Goal: Task Accomplishment & Management: Manage account settings

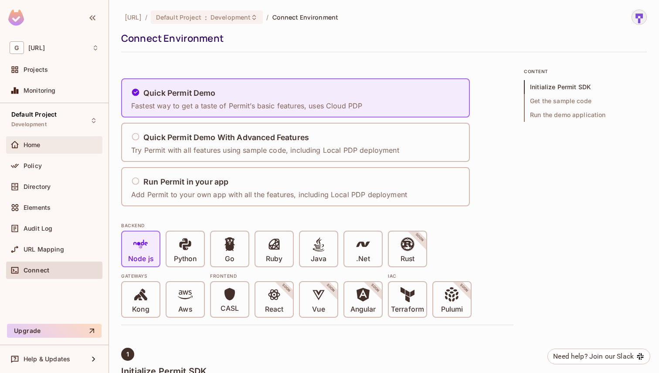
click at [47, 148] on div "Home" at bounding box center [61, 145] width 75 height 7
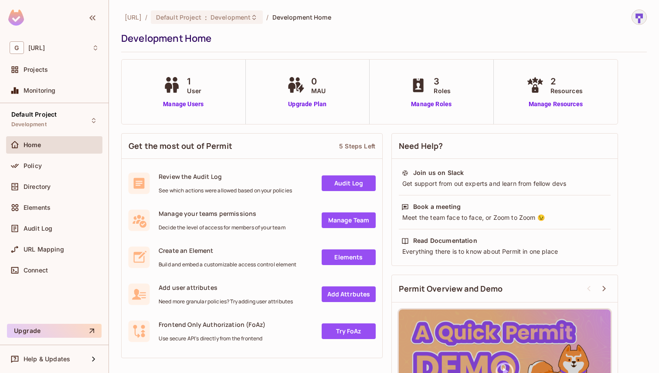
click at [38, 67] on span "Projects" at bounding box center [36, 69] width 24 height 7
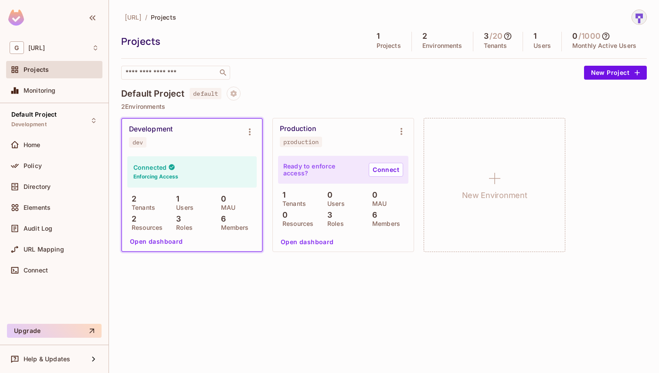
click at [197, 144] on div "Development dev" at bounding box center [185, 136] width 112 height 23
click at [251, 135] on icon "Environment settings" at bounding box center [249, 132] width 10 height 10
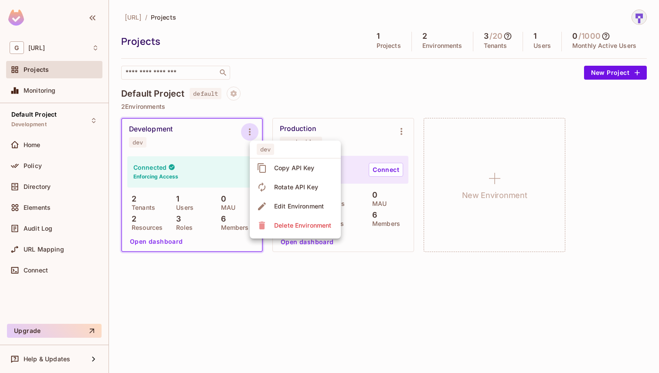
click at [292, 166] on div "Copy API Key" at bounding box center [294, 168] width 41 height 9
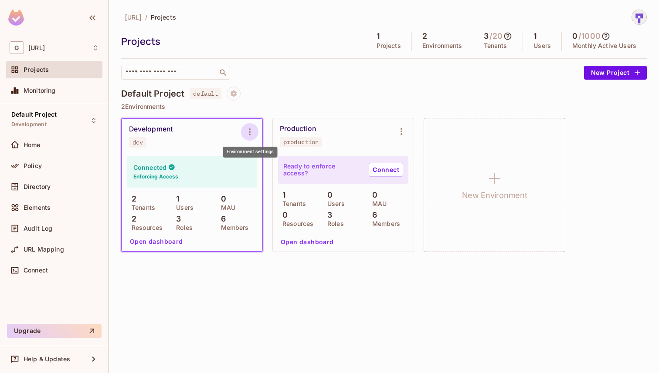
click at [248, 128] on icon "Environment settings" at bounding box center [249, 132] width 10 height 10
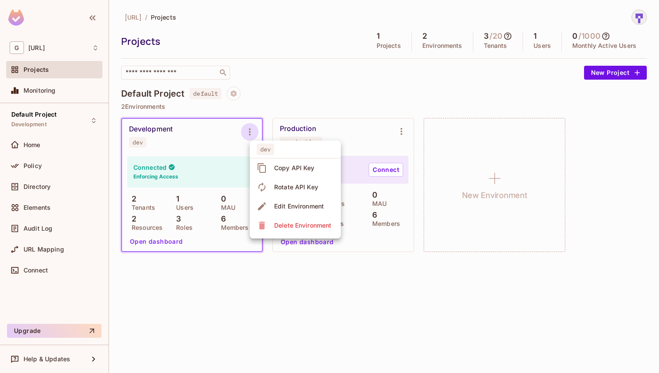
click at [391, 81] on div at bounding box center [329, 186] width 659 height 373
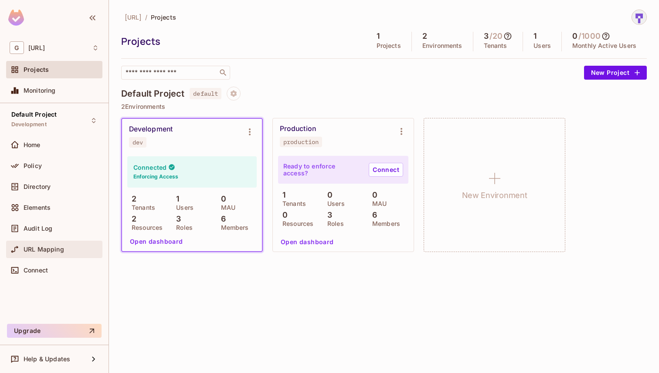
click at [50, 251] on span "URL Mapping" at bounding box center [44, 249] width 41 height 7
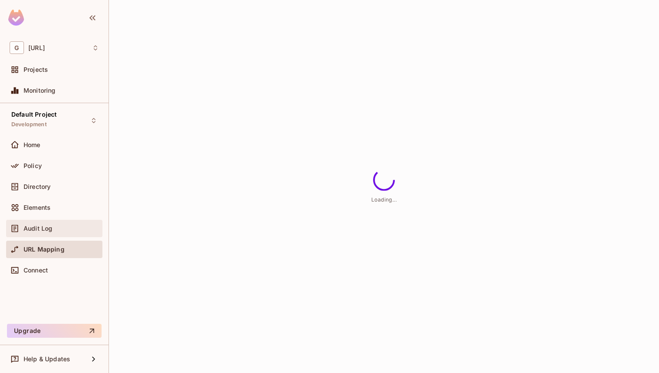
click at [43, 233] on div "Audit Log" at bounding box center [54, 229] width 89 height 10
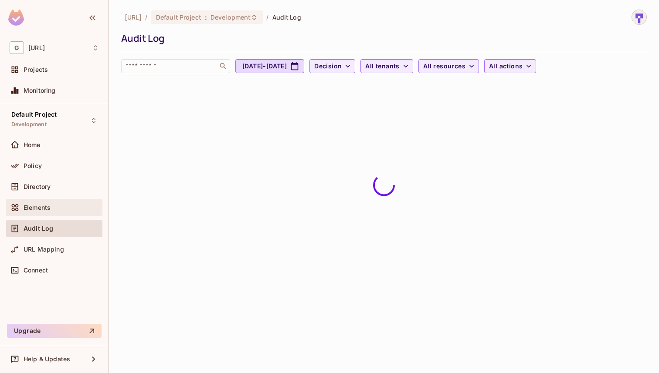
click at [50, 214] on div "Elements" at bounding box center [54, 207] width 96 height 17
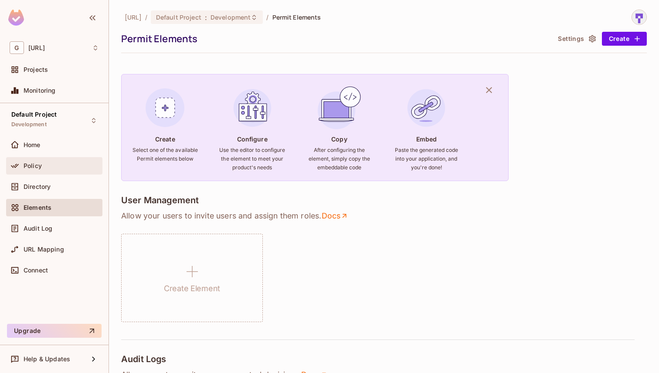
click at [54, 174] on div "Policy" at bounding box center [54, 165] width 96 height 17
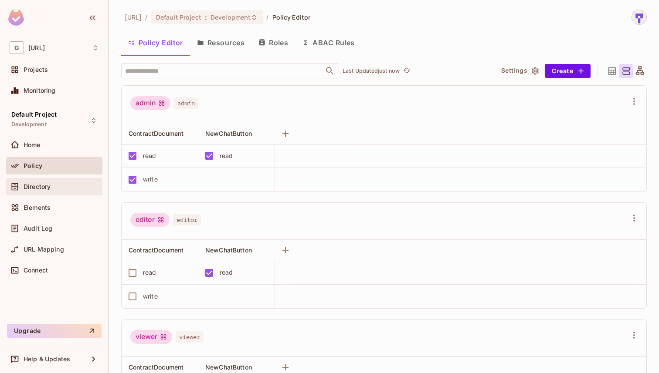
click at [68, 183] on div "Directory" at bounding box center [61, 186] width 75 height 7
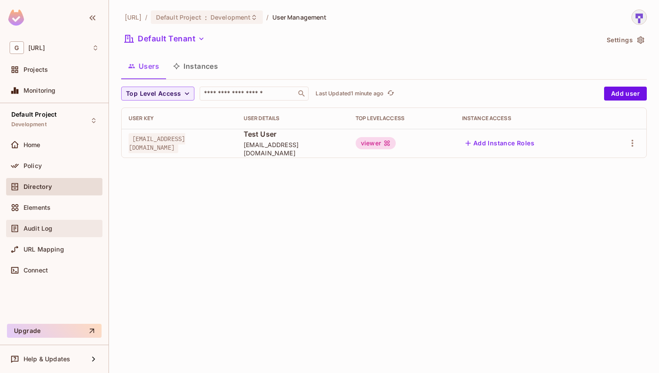
click at [54, 225] on div "Audit Log" at bounding box center [61, 228] width 75 height 7
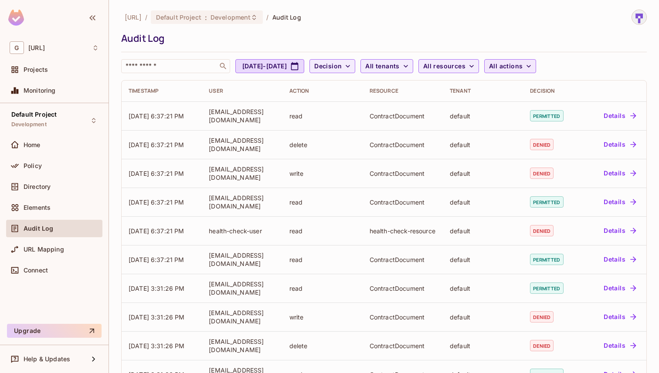
click at [533, 69] on icon "button" at bounding box center [528, 66] width 9 height 9
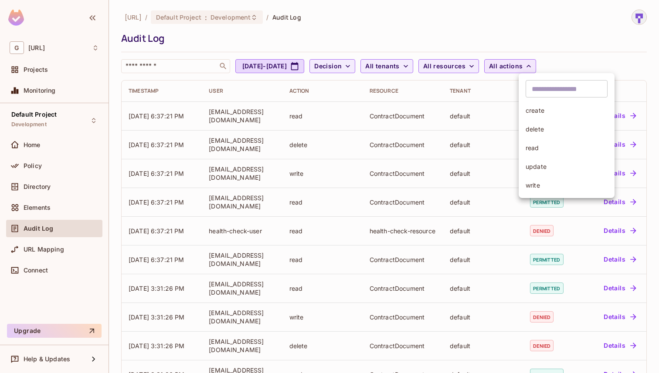
click at [602, 67] on div at bounding box center [329, 186] width 659 height 373
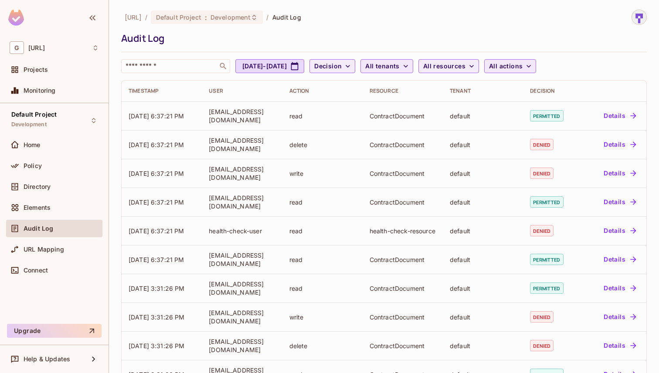
click at [410, 67] on icon "button" at bounding box center [405, 66] width 9 height 9
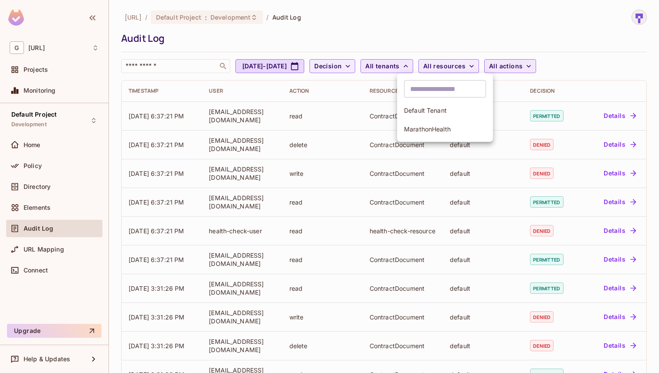
click at [440, 67] on div at bounding box center [329, 186] width 659 height 373
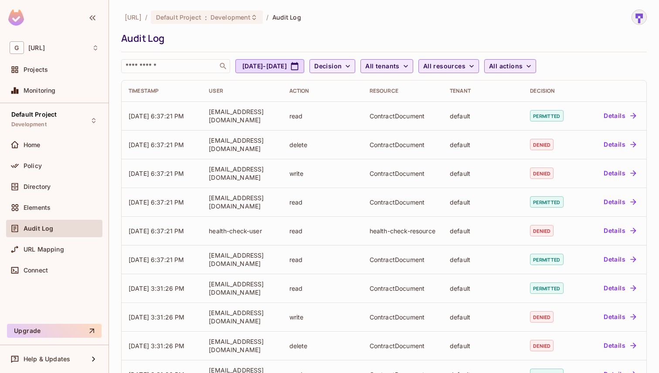
click at [465, 66] on span "All resources" at bounding box center [444, 66] width 42 height 11
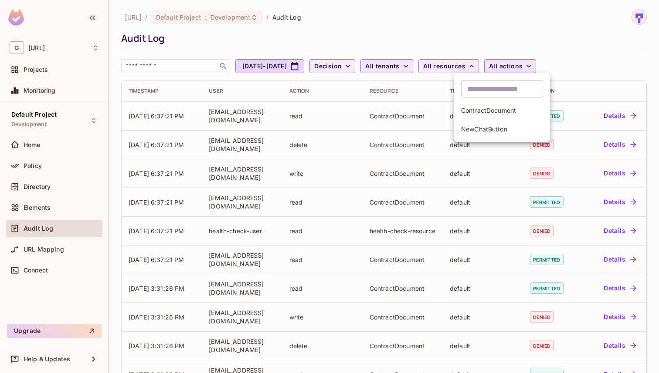
click at [529, 16] on div at bounding box center [329, 186] width 659 height 373
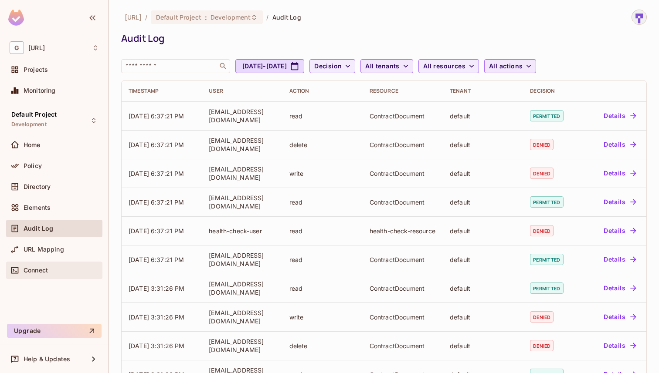
click at [71, 270] on div "Connect" at bounding box center [61, 270] width 75 height 7
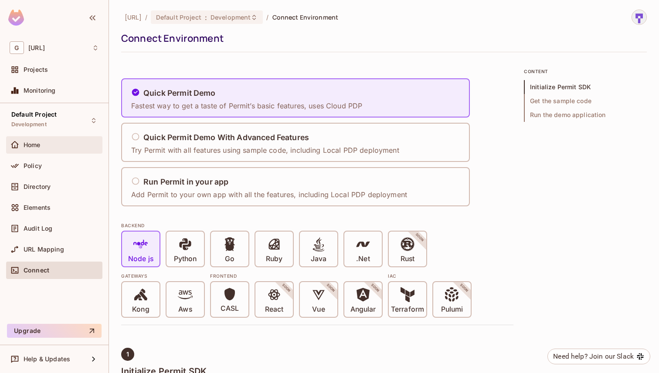
click at [58, 142] on div "Home" at bounding box center [61, 145] width 75 height 7
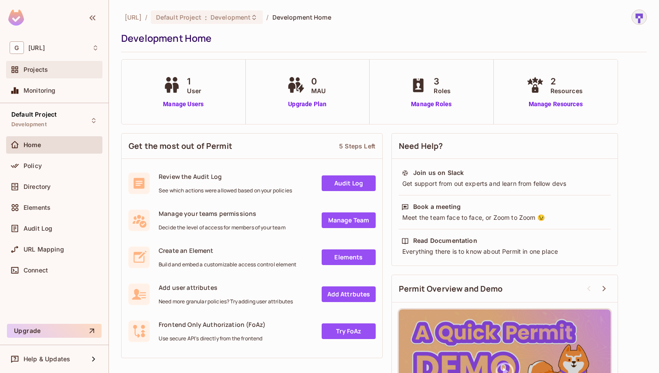
click at [53, 67] on div "Projects" at bounding box center [61, 69] width 75 height 7
